Goal: Task Accomplishment & Management: Use online tool/utility

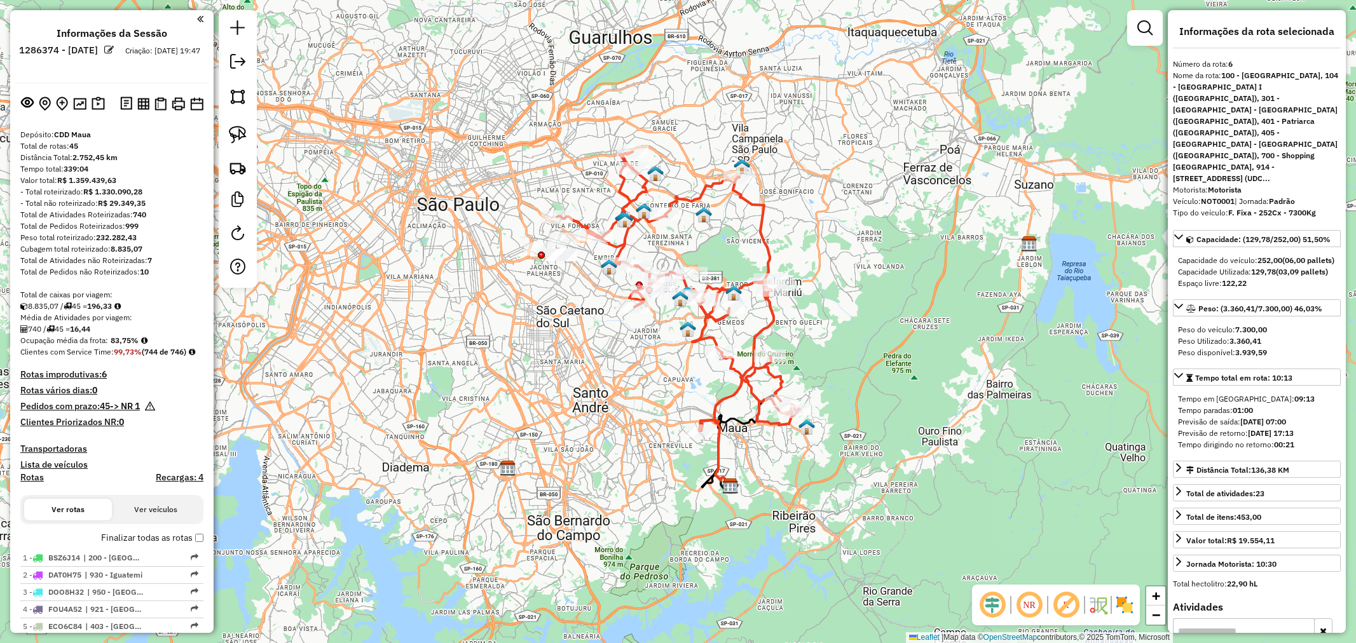
select select "**********"
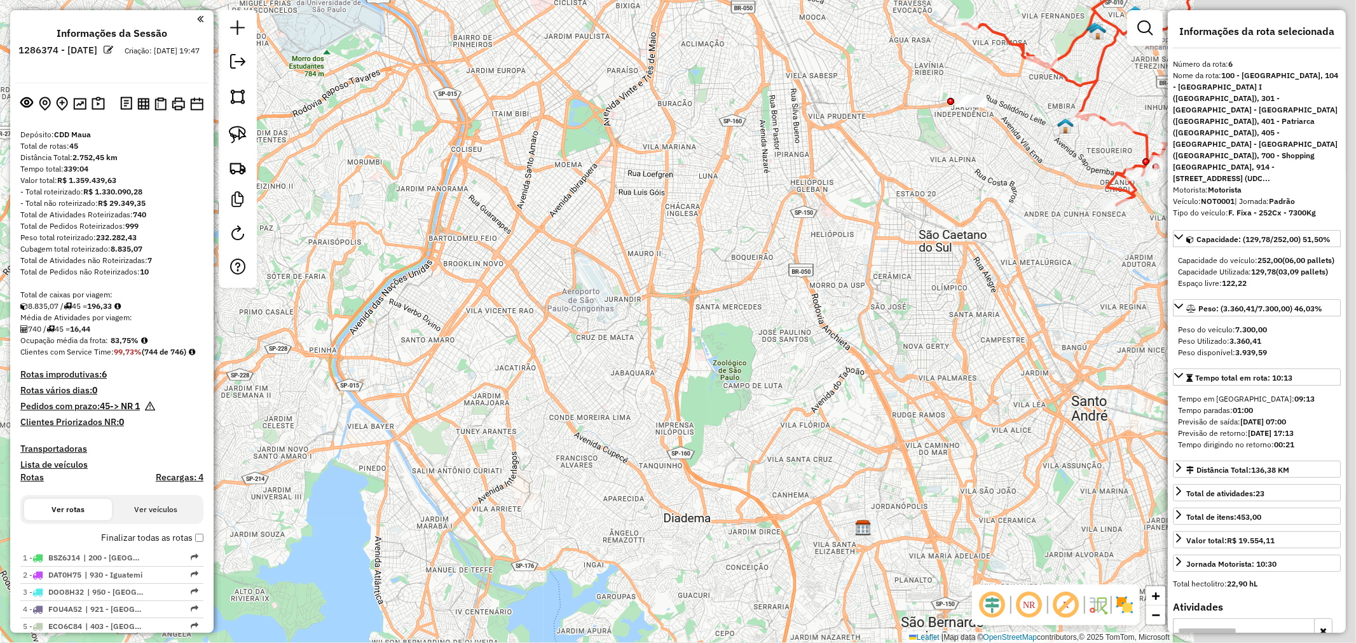
drag, startPoint x: 760, startPoint y: 446, endPoint x: 937, endPoint y: 303, distance: 227.8
click at [512, 346] on div "Janela de atendimento Grade de atendimento Capacidade Transportadoras Veículos …" at bounding box center [678, 321] width 1356 height 643
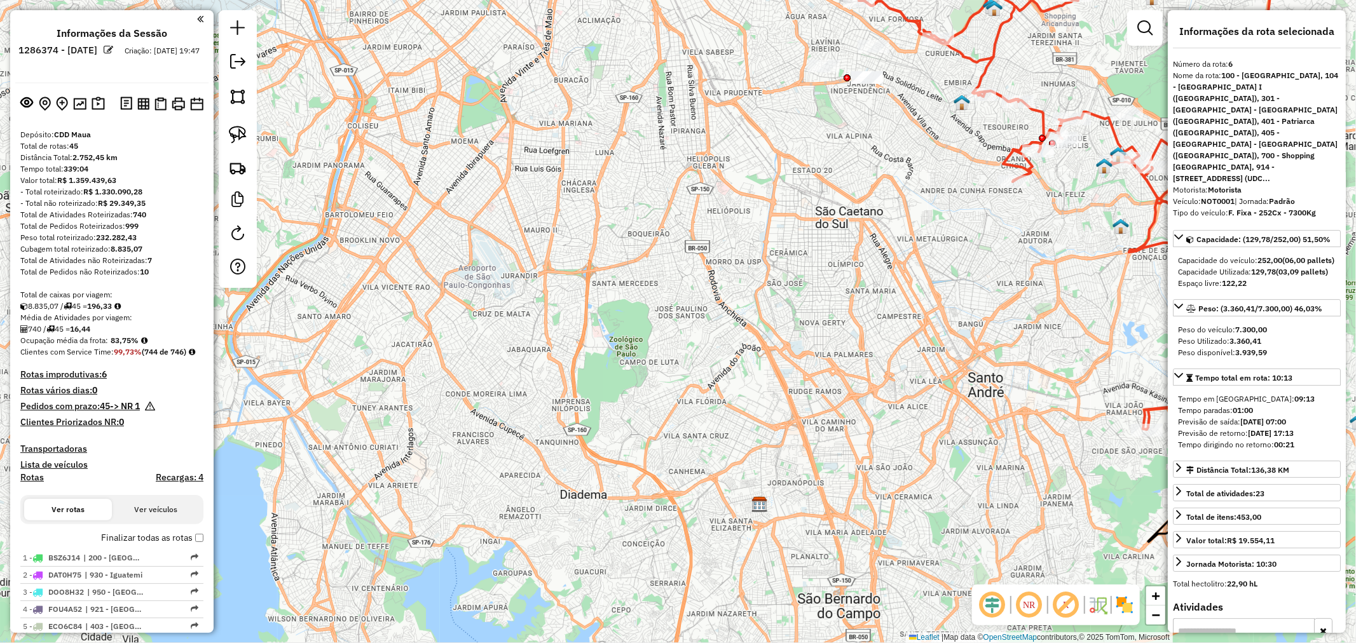
drag, startPoint x: 868, startPoint y: 342, endPoint x: 598, endPoint y: 455, distance: 292.3
click at [597, 455] on div "Janela de atendimento Grade de atendimento Capacidade Transportadoras Veículos …" at bounding box center [678, 321] width 1356 height 643
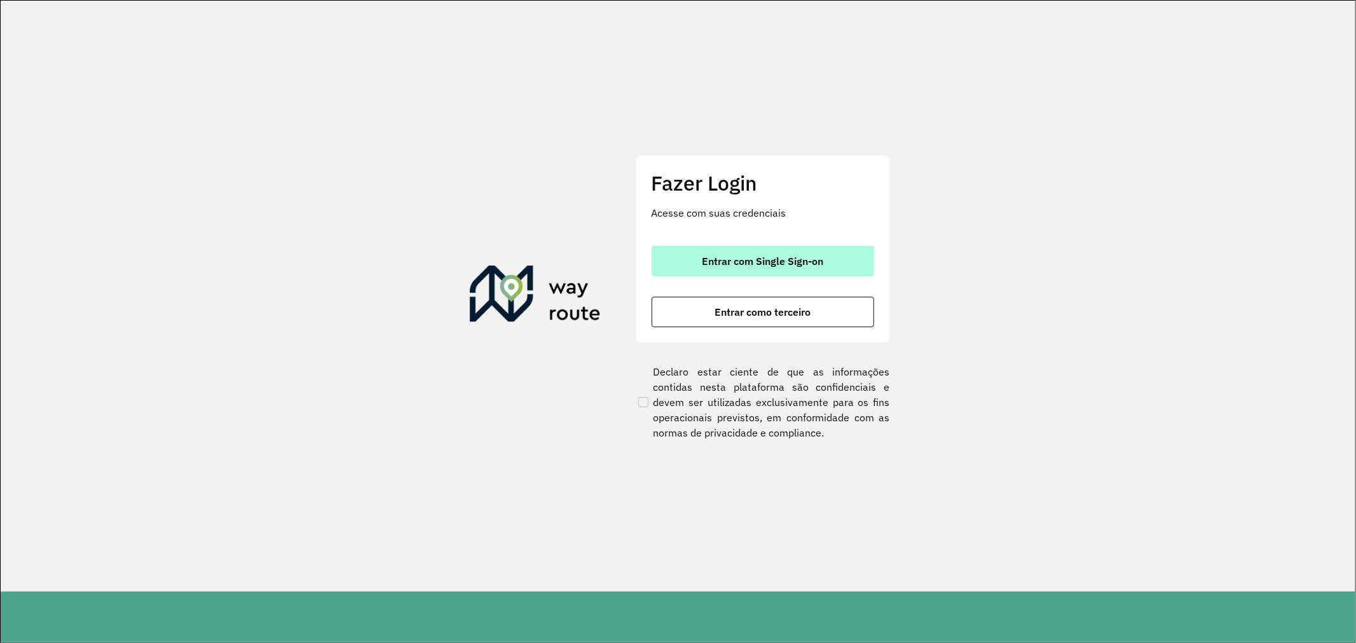
click at [731, 261] on span "Entrar com Single Sign-on" at bounding box center [762, 261] width 121 height 10
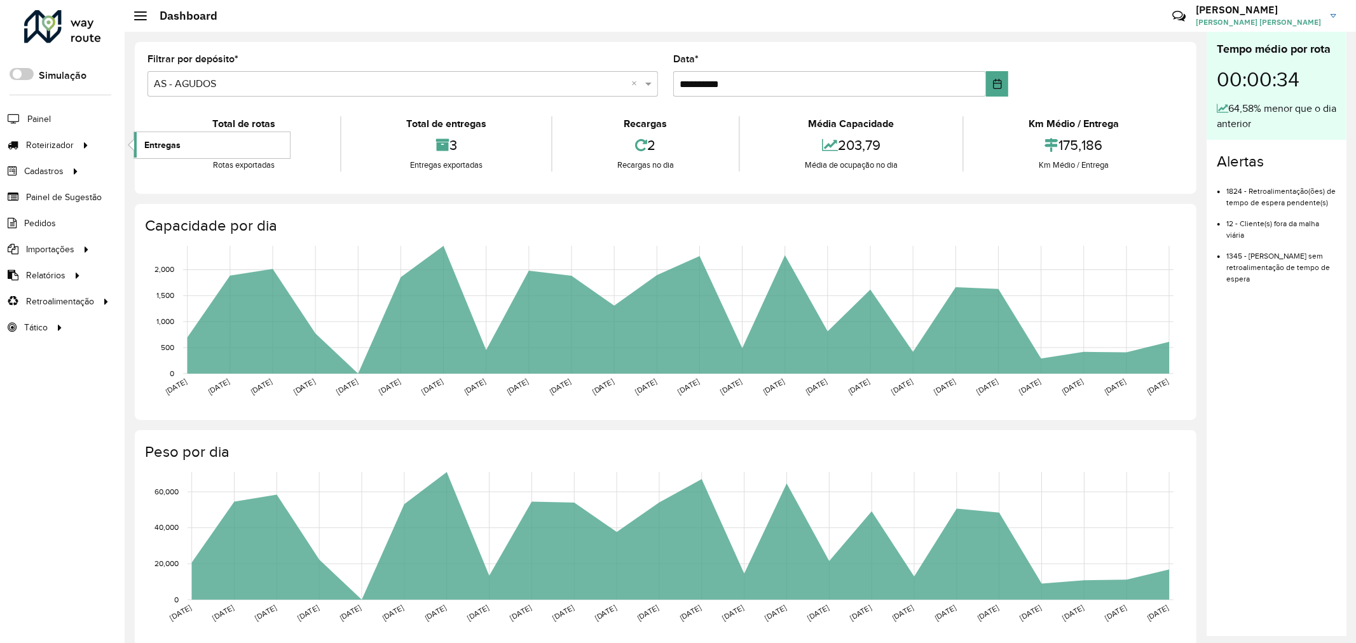
click at [169, 149] on span "Entregas" at bounding box center [162, 145] width 36 height 13
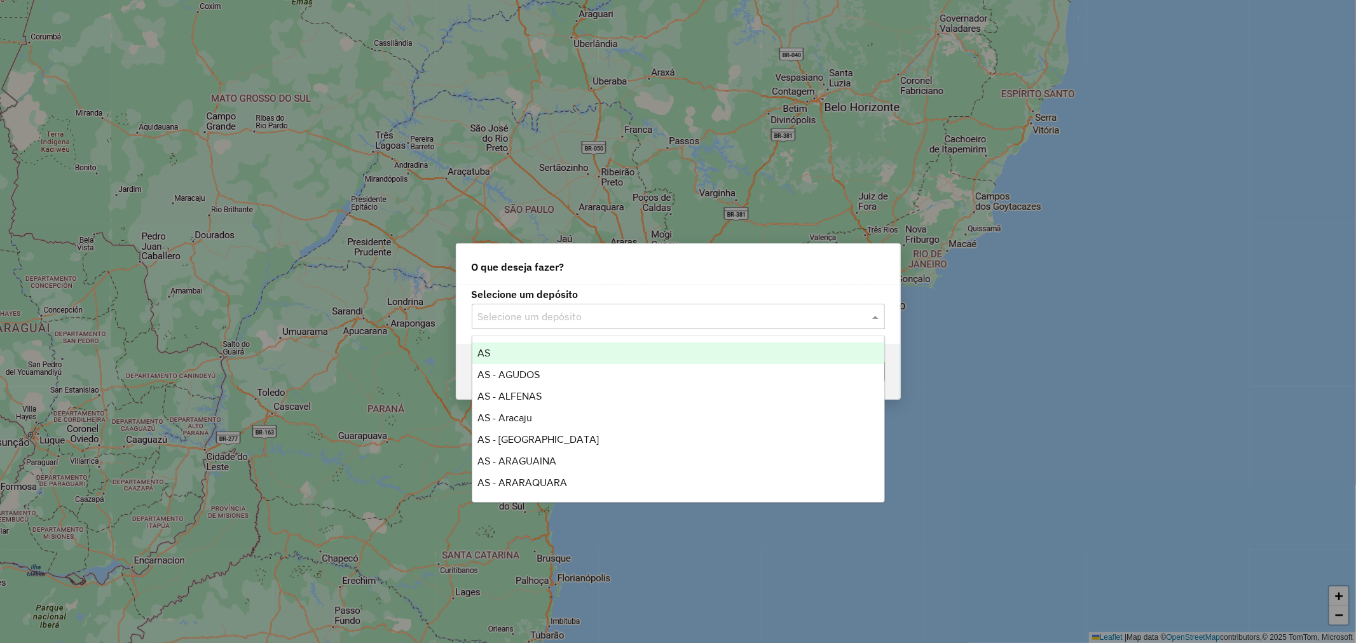
click at [721, 320] on input "text" at bounding box center [665, 317] width 375 height 15
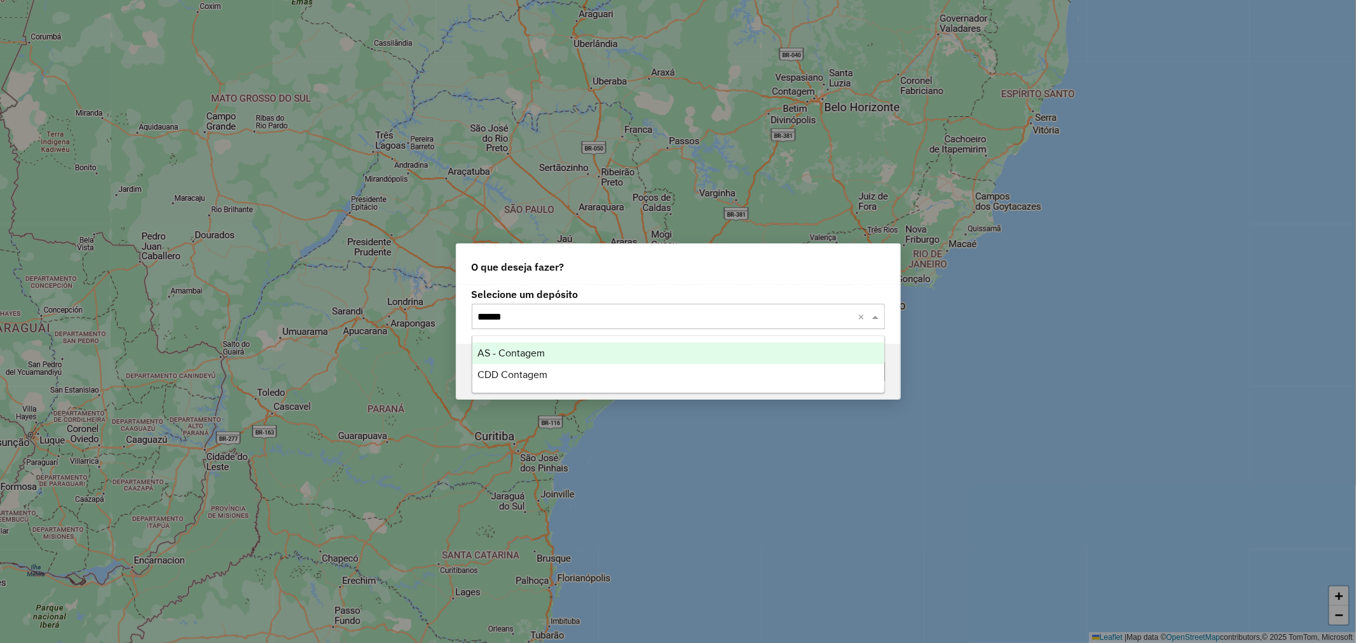
type input "*******"
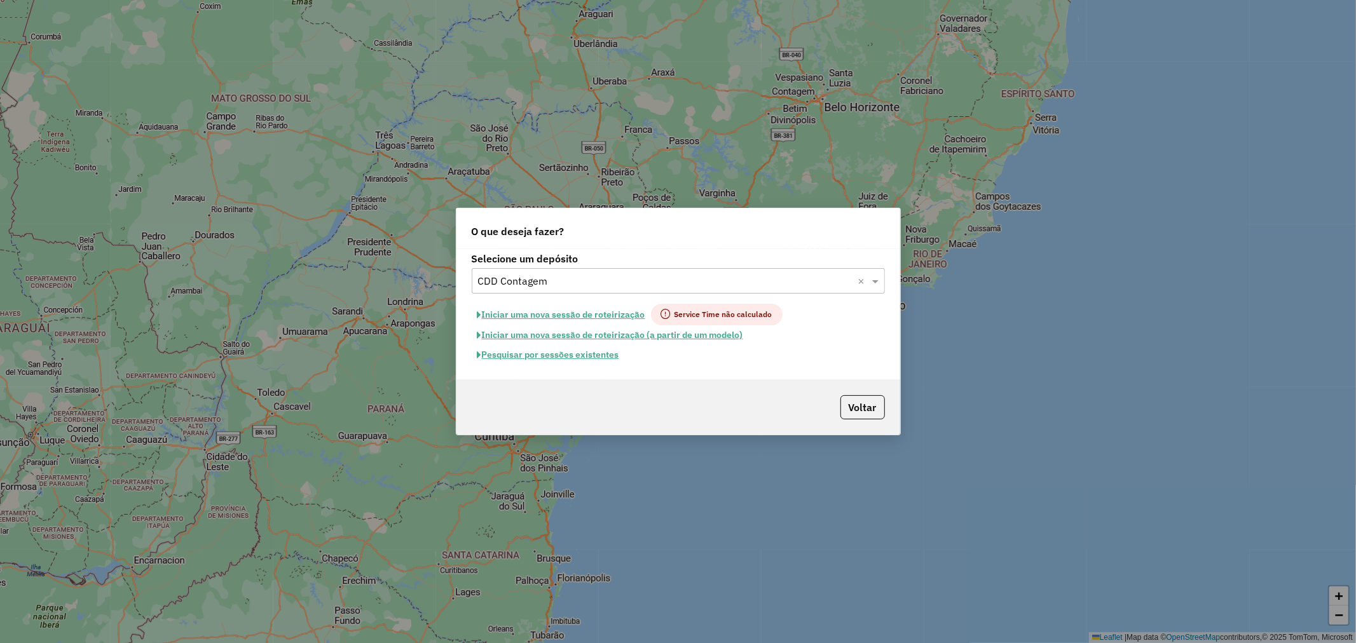
click at [551, 352] on button "Pesquisar por sessões existentes" at bounding box center [548, 355] width 153 height 20
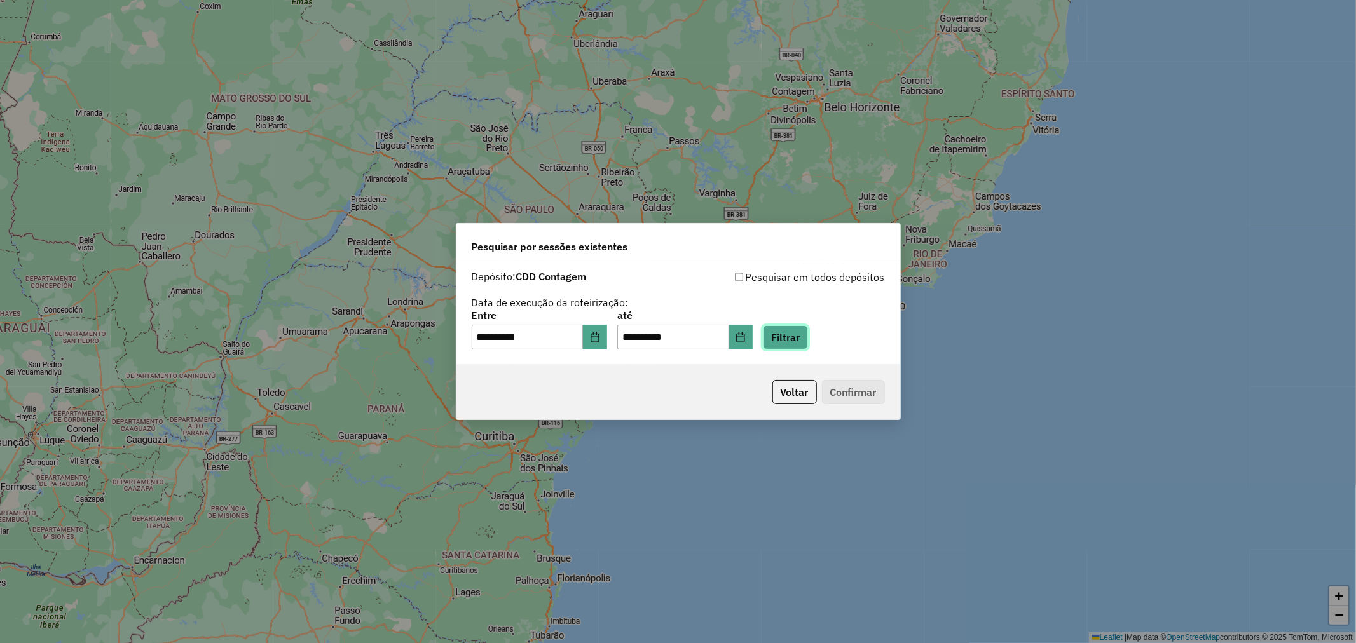
click at [787, 339] on button "Filtrar" at bounding box center [785, 337] width 45 height 24
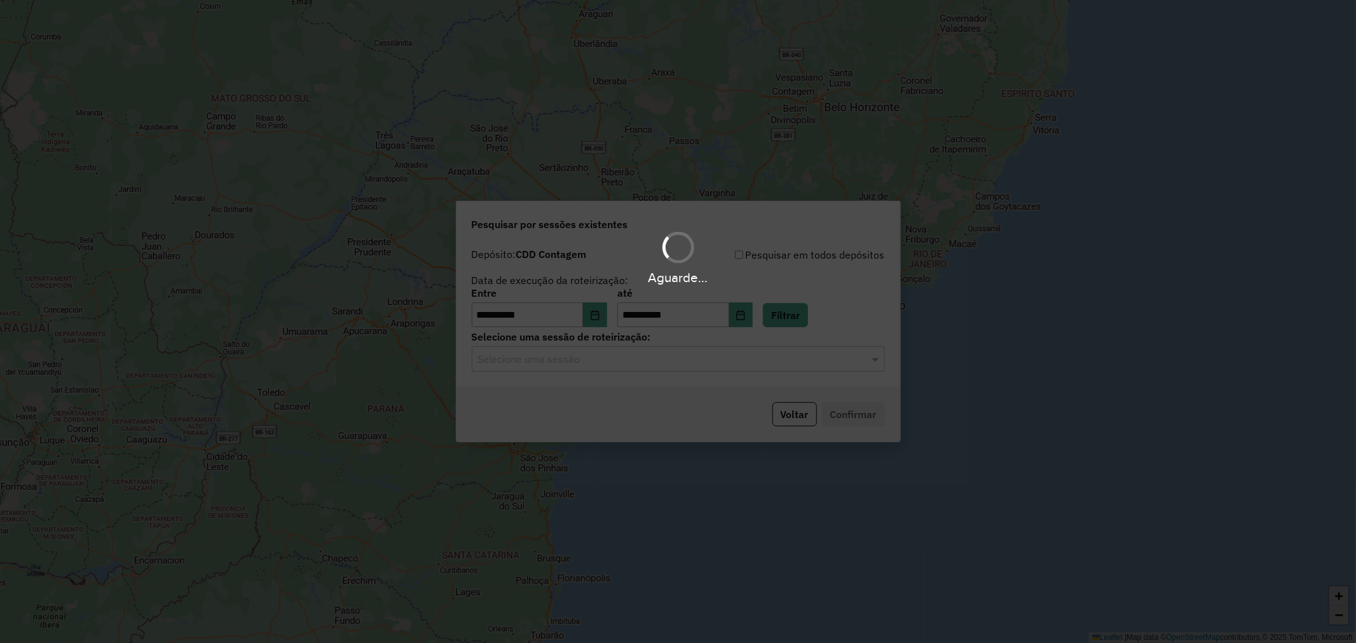
drag, startPoint x: 639, startPoint y: 364, endPoint x: 619, endPoint y: 369, distance: 21.1
click at [639, 364] on div "Aguarde..." at bounding box center [678, 321] width 1356 height 643
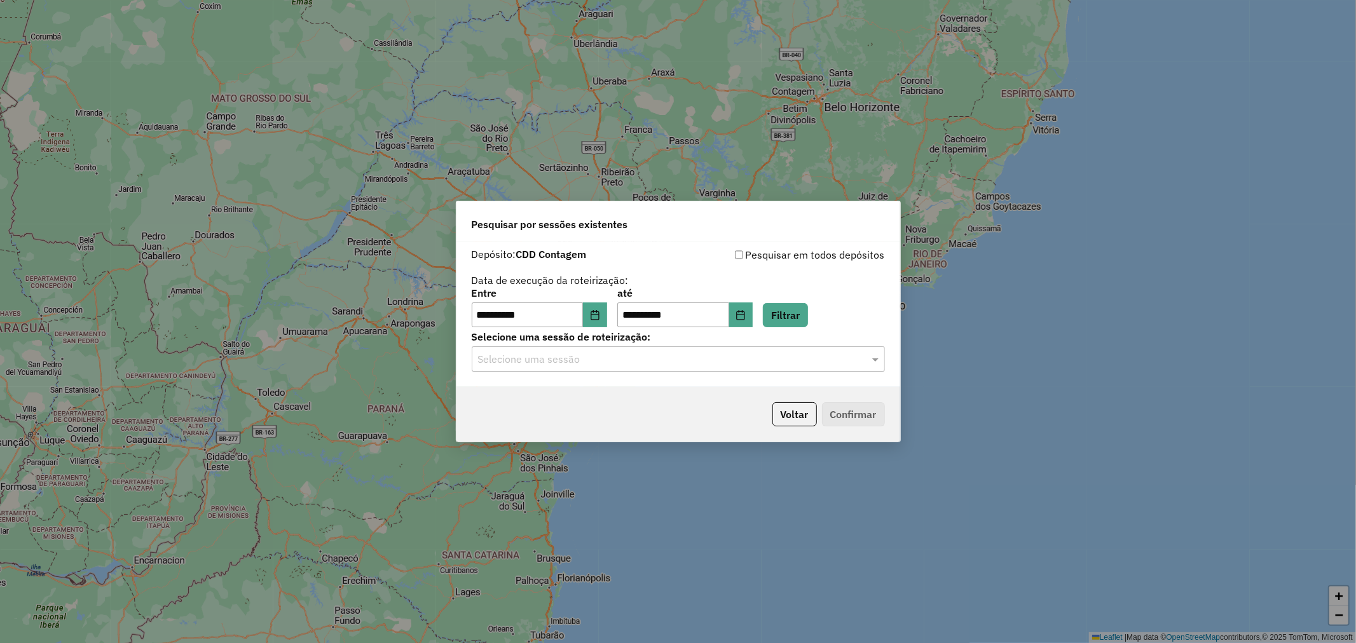
click at [610, 369] on div "Selecione uma sessão" at bounding box center [678, 358] width 413 height 25
click at [590, 386] on div "1286186 - 01/10/2025 18:08" at bounding box center [678, 397] width 412 height 22
click at [848, 411] on button "Confirmar" at bounding box center [853, 414] width 63 height 24
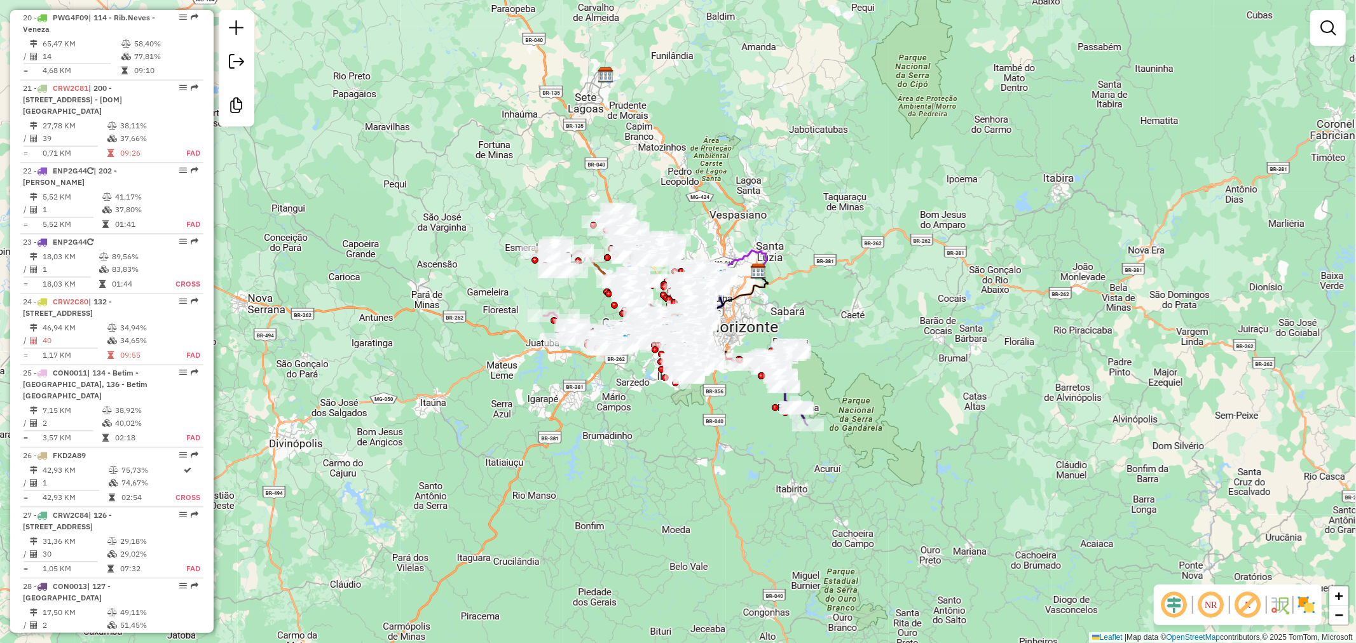
scroll to position [1907, 0]
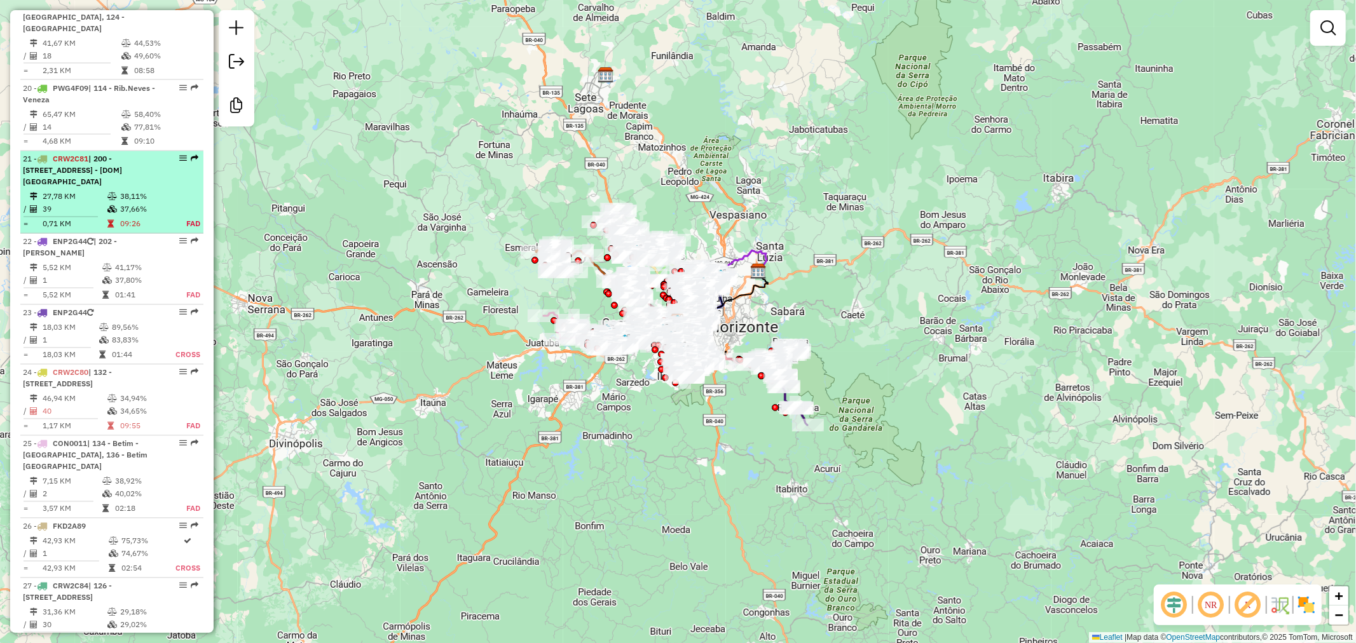
click at [114, 154] on span "| 200 - [STREET_ADDRESS] - [DOM] [GEOGRAPHIC_DATA]" at bounding box center [72, 170] width 99 height 32
select select "**********"
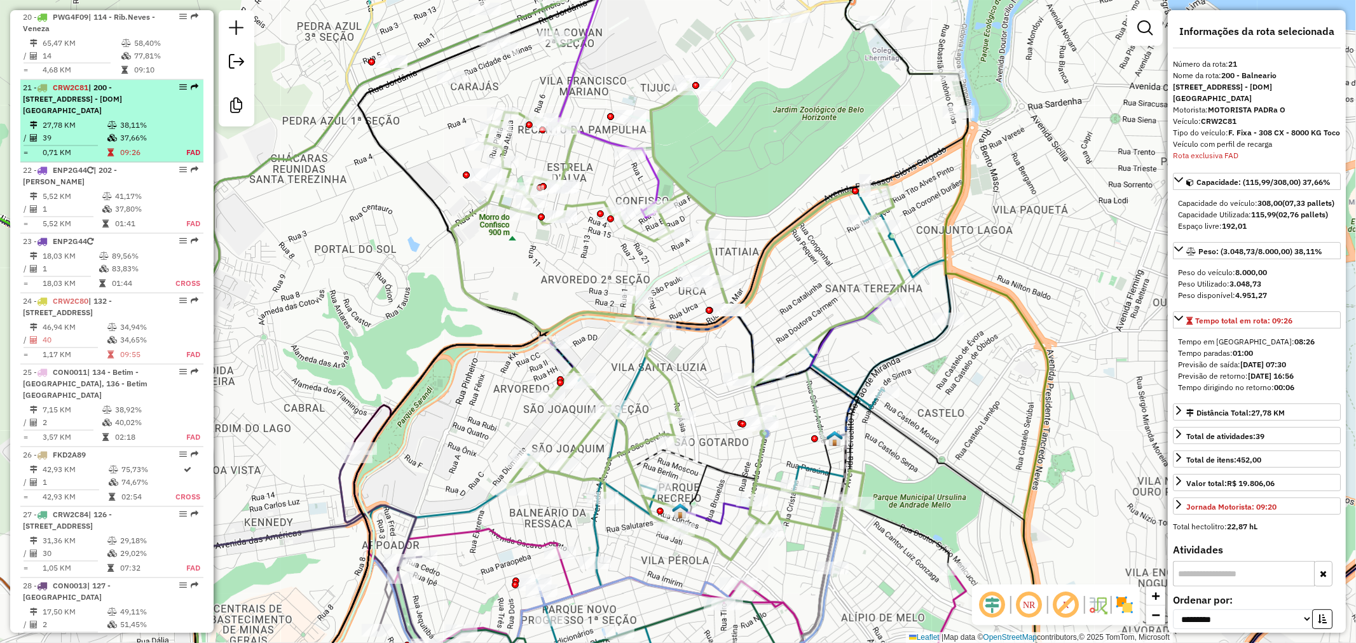
scroll to position [1978, 0]
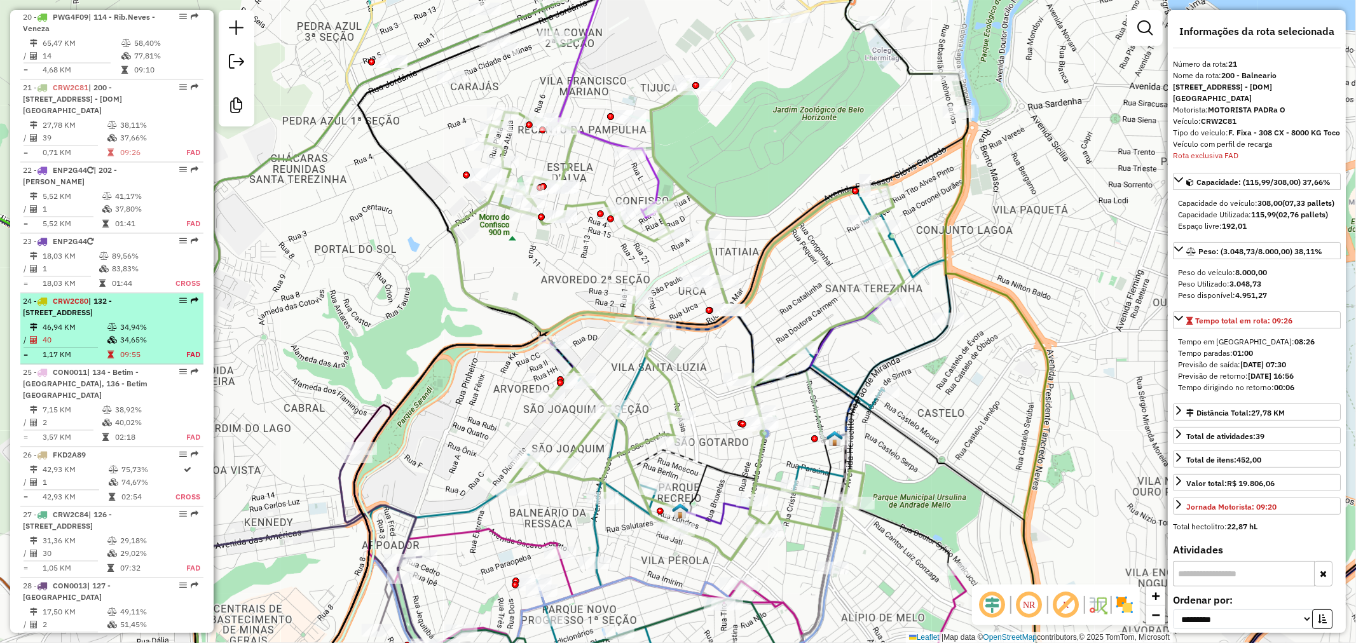
click at [112, 297] on span "| 132 - [STREET_ADDRESS]" at bounding box center [67, 307] width 89 height 21
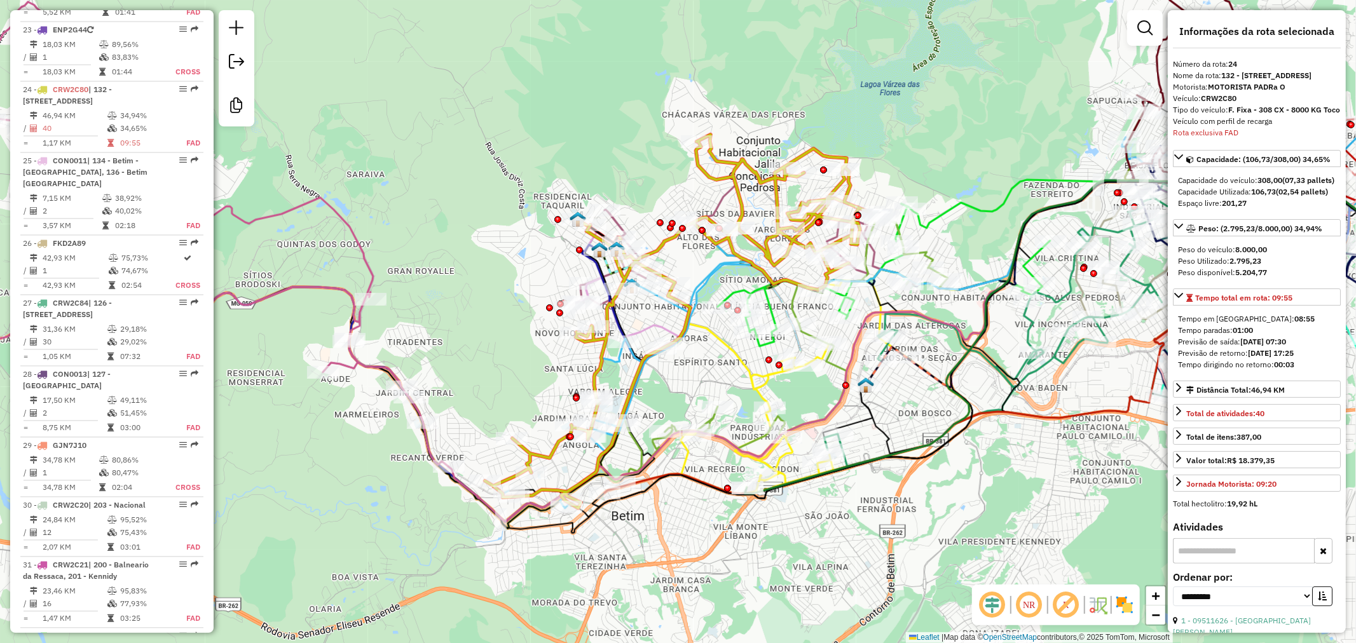
scroll to position [1767, 0]
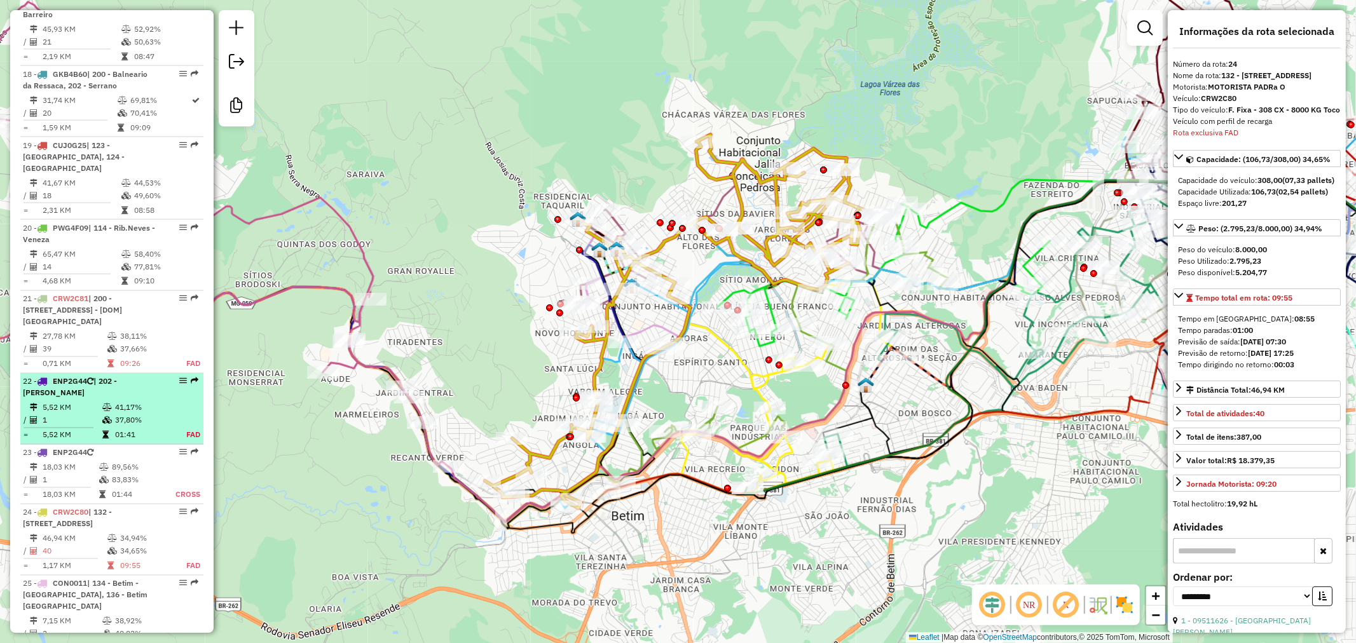
click at [103, 417] on icon at bounding box center [107, 421] width 10 height 8
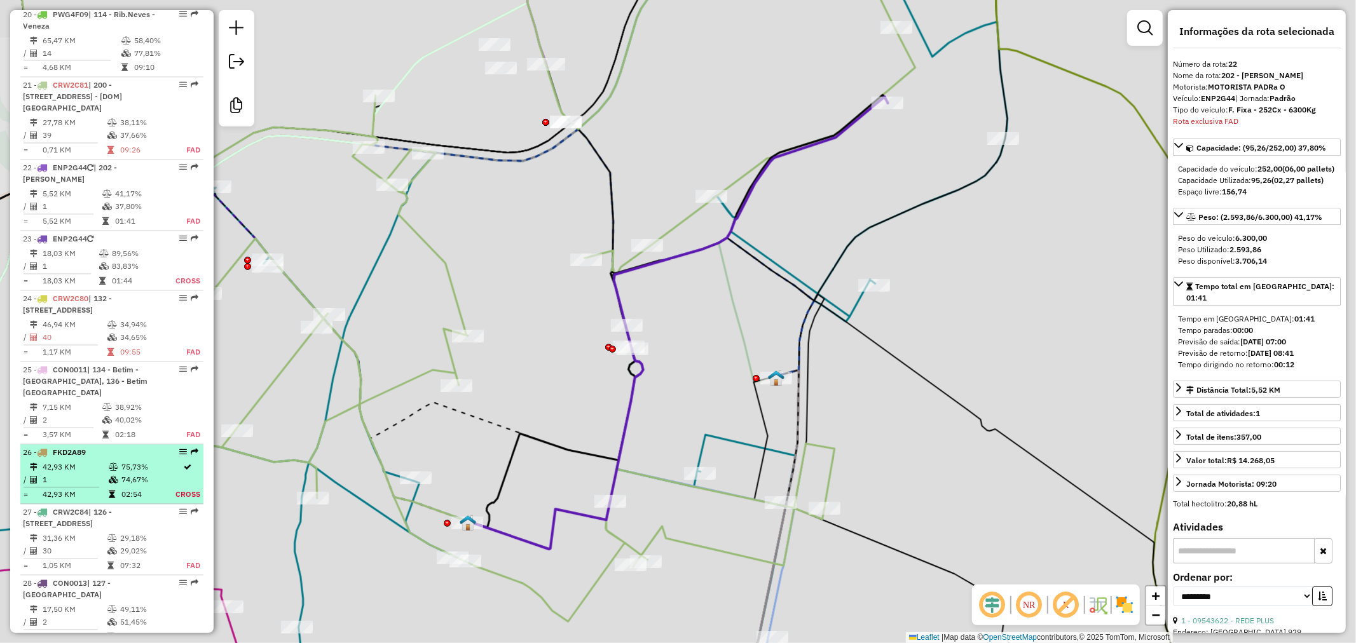
scroll to position [2072, 0]
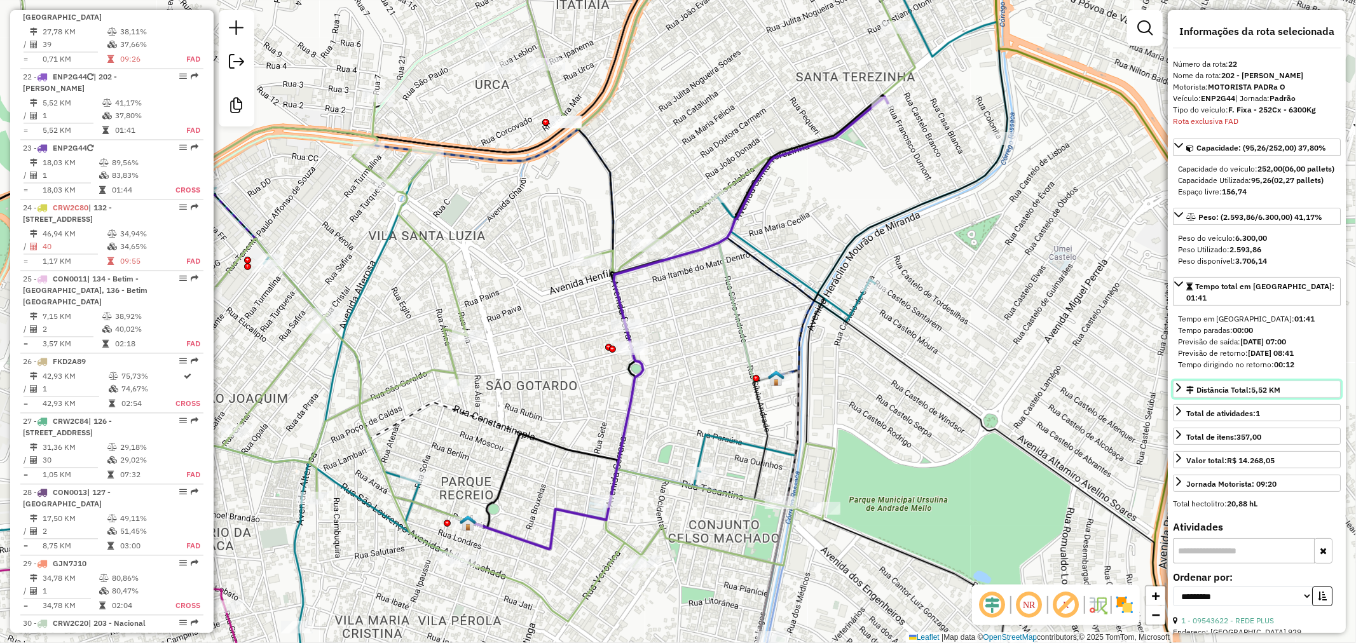
click at [1213, 385] on div "Distância Total: 5,52 KM" at bounding box center [1233, 390] width 94 height 11
click at [1208, 389] on div "Distância Total: 5,52 KM" at bounding box center [1233, 390] width 94 height 11
click at [1212, 391] on div "Distância Total: 5,52 KM" at bounding box center [1233, 390] width 94 height 11
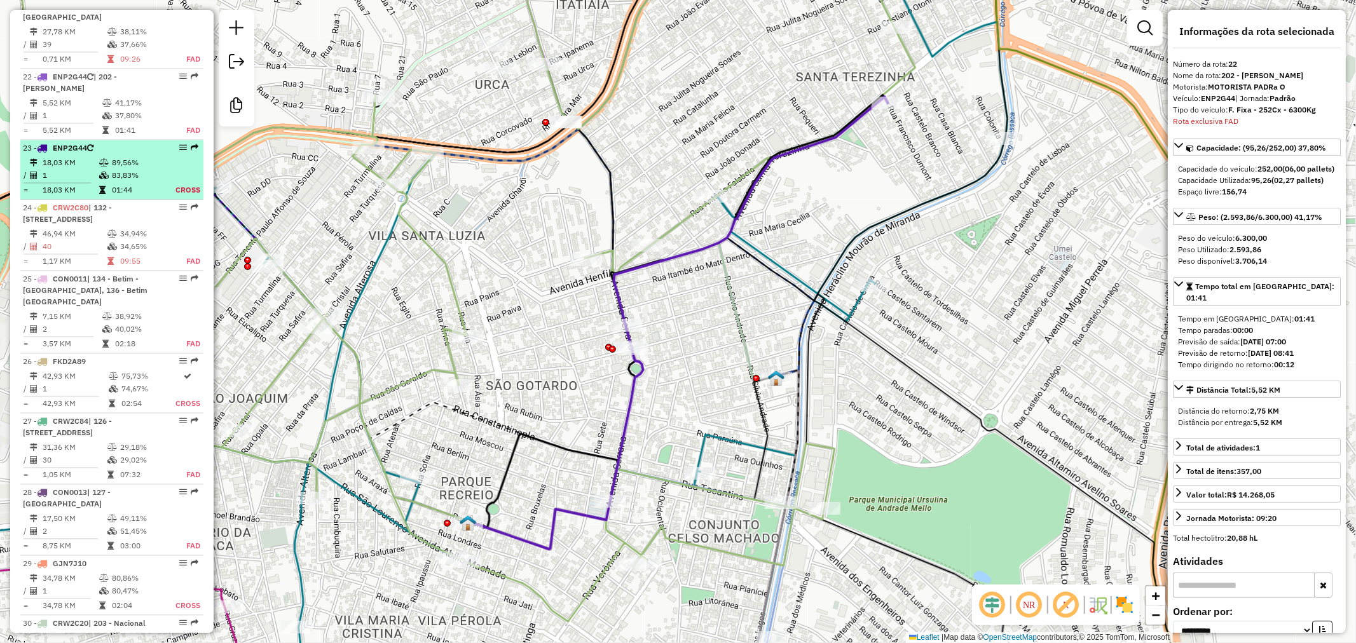
click at [122, 156] on td "89,56%" at bounding box center [134, 162] width 46 height 13
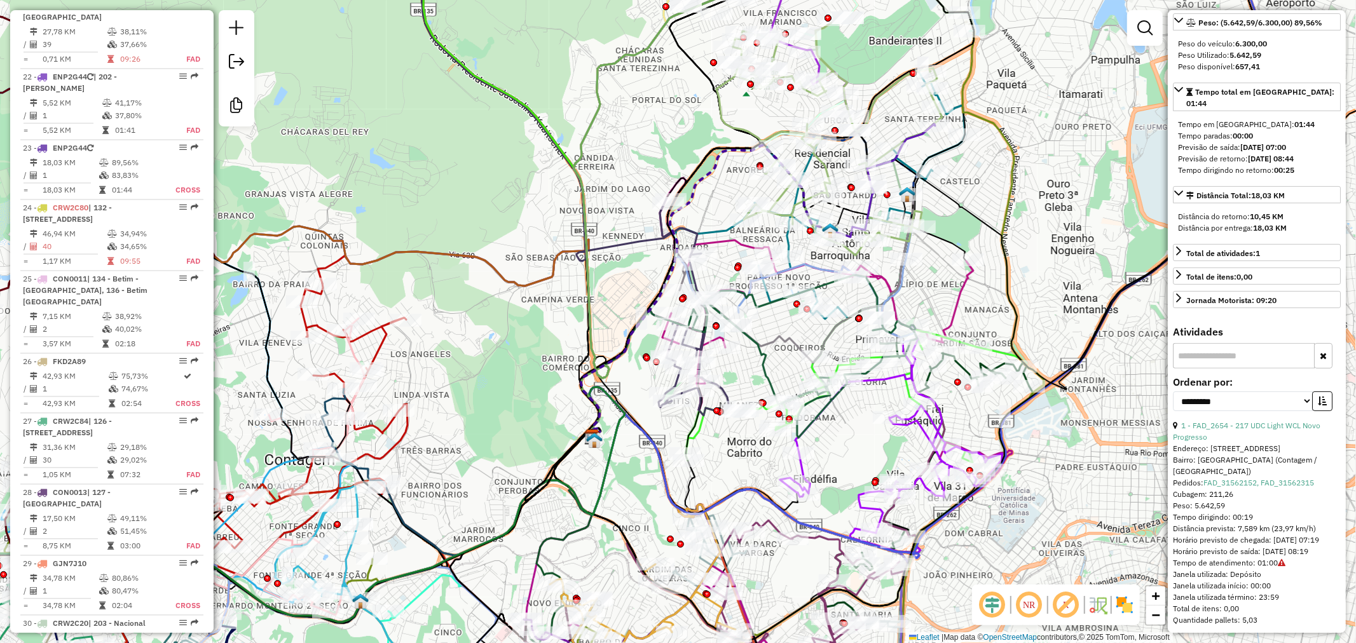
scroll to position [196, 0]
click at [1260, 520] on div "Distância prevista: 7,589 km (23,97 km/h)" at bounding box center [1257, 525] width 168 height 11
click at [1256, 520] on div "Distância prevista: 7,589 km (23,97 km/h)" at bounding box center [1257, 525] width 168 height 11
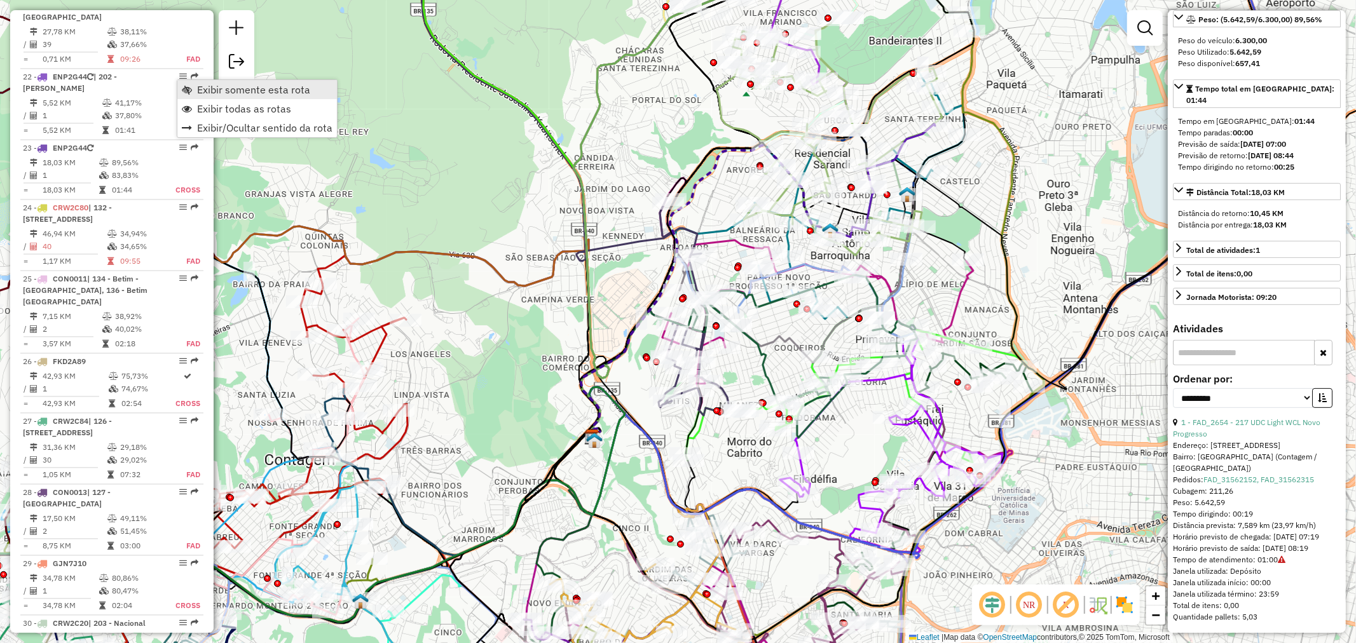
click at [192, 87] on link "Exibir somente esta rota" at bounding box center [257, 89] width 160 height 19
